Goal: Information Seeking & Learning: Check status

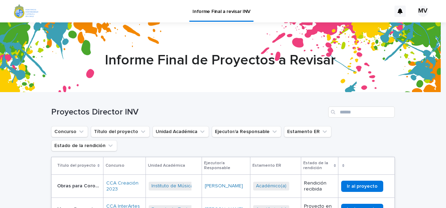
scroll to position [105, 0]
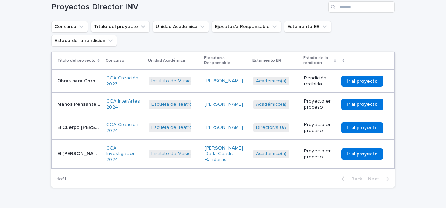
click at [77, 77] on p "Obras para Coro Avanzado volumen 2 - [PERSON_NAME]" at bounding box center [79, 80] width 45 height 7
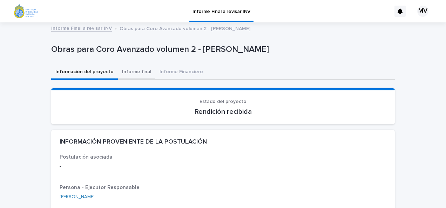
click at [127, 73] on button "Informe final" at bounding box center [137, 72] width 38 height 15
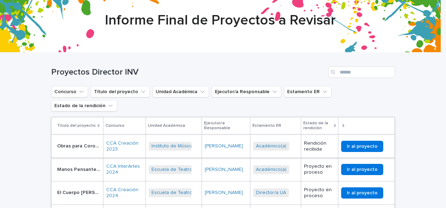
scroll to position [70, 0]
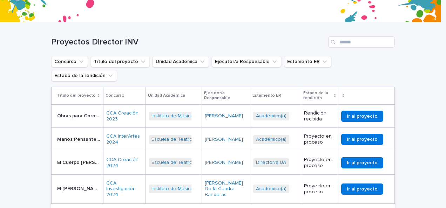
click at [88, 135] on p "Manos Pensantes - [PERSON_NAME]" at bounding box center [79, 138] width 45 height 7
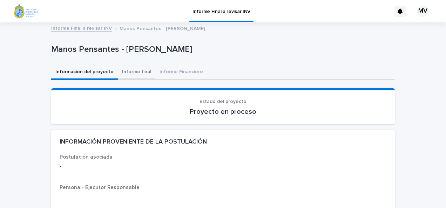
click at [145, 74] on button "Informe final" at bounding box center [137, 72] width 38 height 15
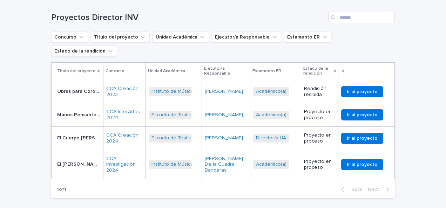
scroll to position [105, 0]
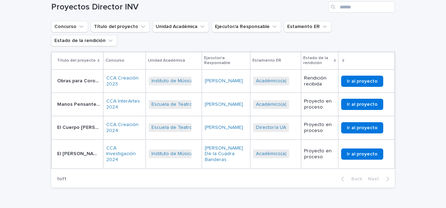
click at [80, 122] on div "El Cuerpo [PERSON_NAME] - [PERSON_NAME] El Cuerpo [PERSON_NAME] - [PERSON_NAME]" at bounding box center [78, 128] width 43 height 12
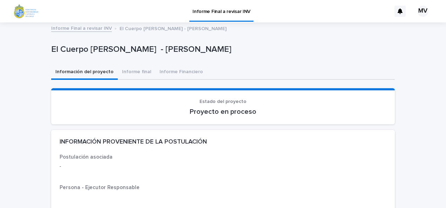
click at [137, 71] on button "Informe final" at bounding box center [137, 72] width 38 height 15
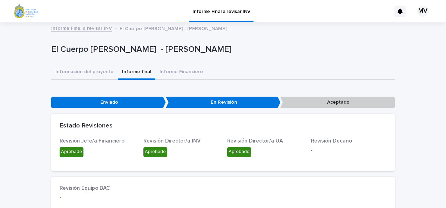
scroll to position [35, 0]
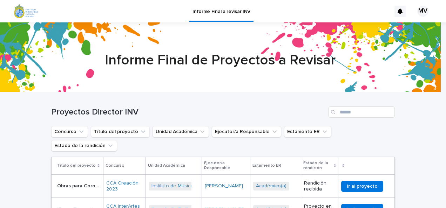
scroll to position [105, 0]
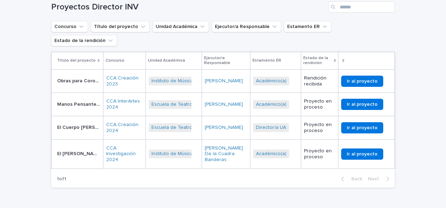
click at [67, 148] on div "El [PERSON_NAME] chileno: innovación en diseño y materiales para una flauta bar…" at bounding box center [78, 154] width 43 height 12
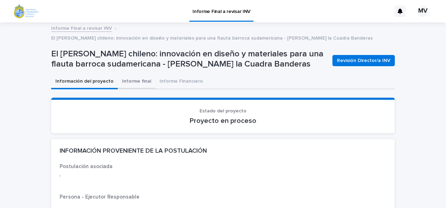
click at [134, 79] on button "Informe final" at bounding box center [137, 82] width 38 height 15
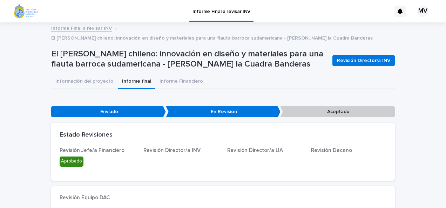
click at [133, 75] on button "Informe final" at bounding box center [137, 82] width 38 height 15
